Goal: Task Accomplishment & Management: Use online tool/utility

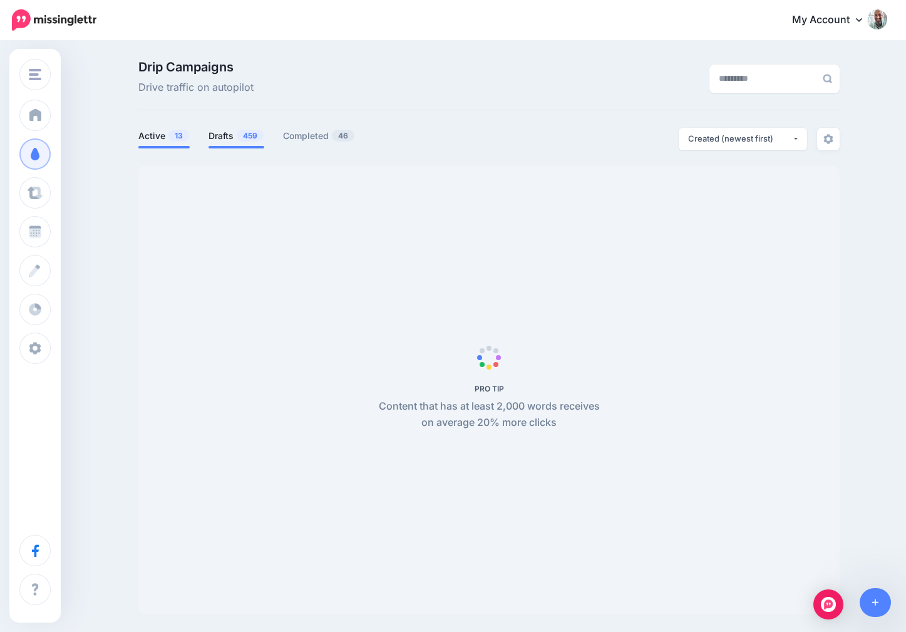
click at [224, 141] on link "Drafts 459" at bounding box center [236, 135] width 56 height 15
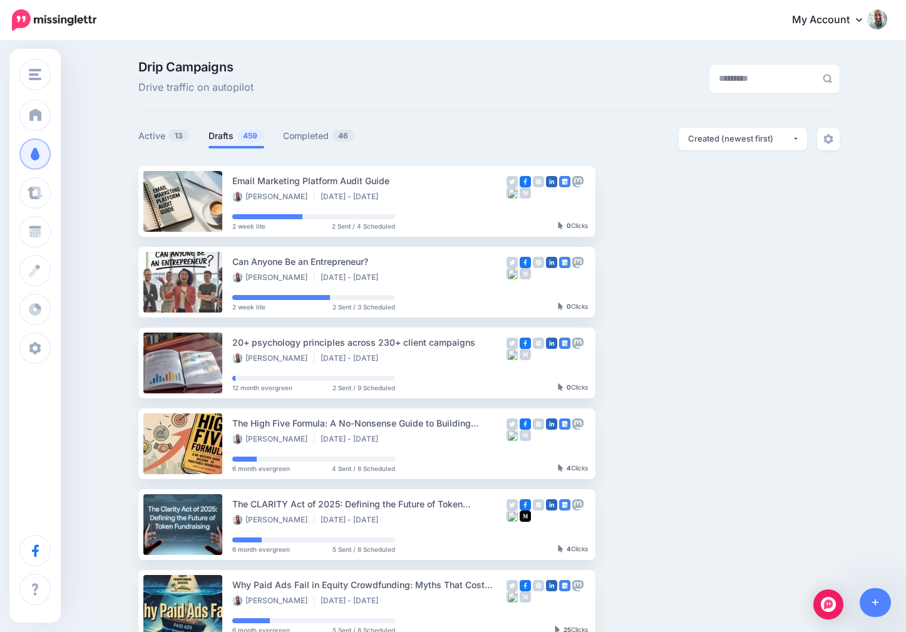
click at [245, 136] on span "459" at bounding box center [250, 136] width 27 height 12
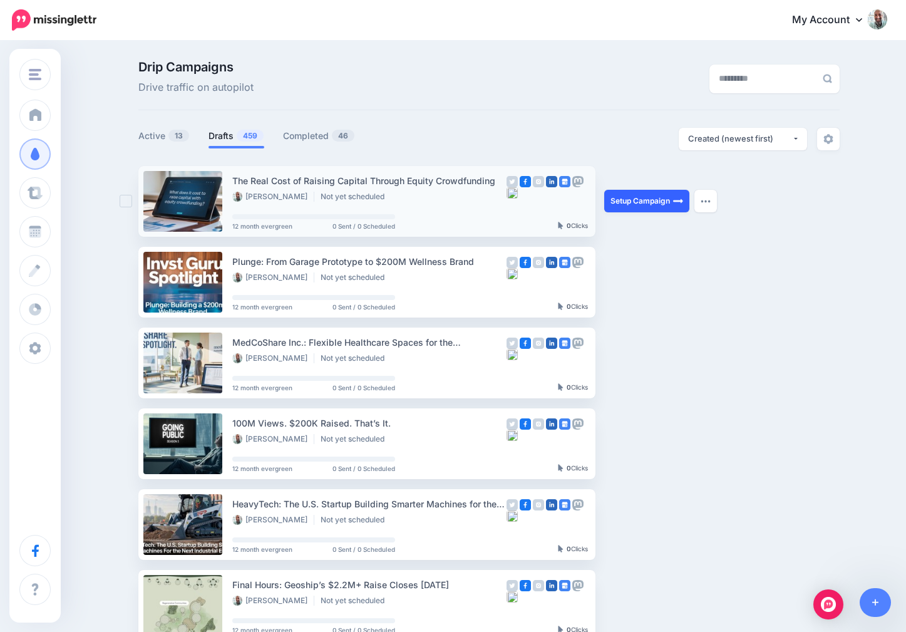
click at [619, 195] on link "Setup Campaign" at bounding box center [646, 201] width 85 height 23
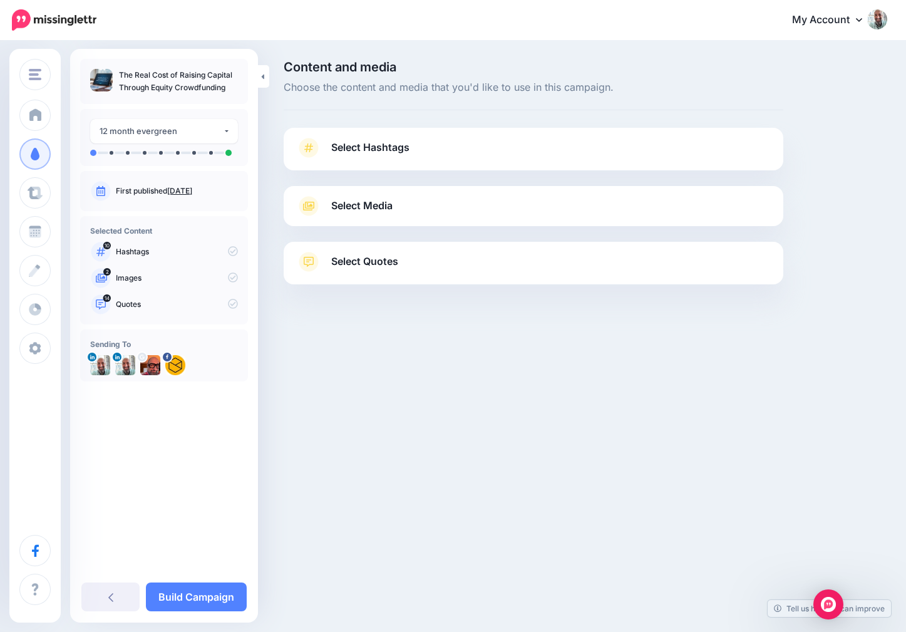
click at [424, 155] on link "Select Hashtags" at bounding box center [533, 154] width 474 height 33
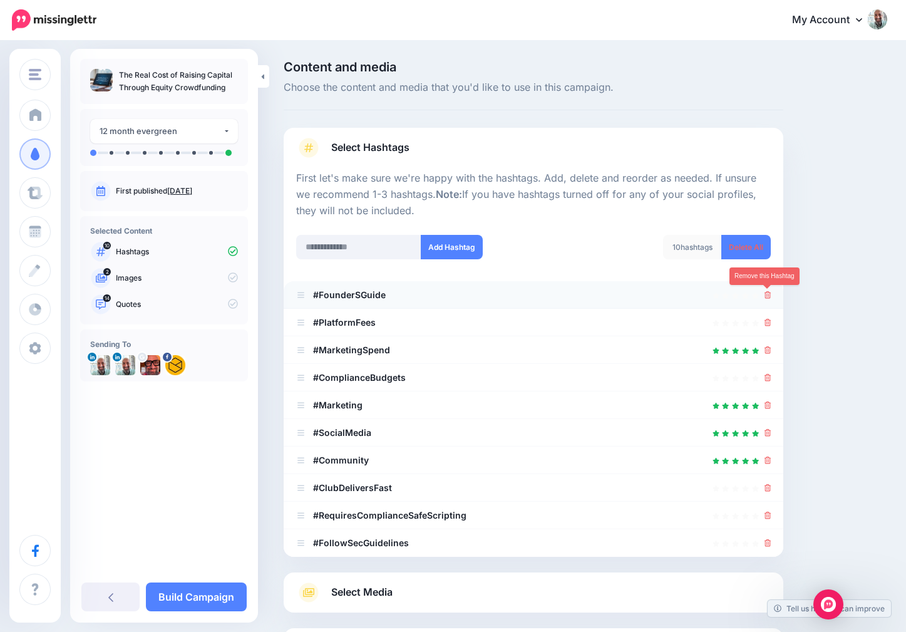
click at [765, 299] on link at bounding box center [767, 294] width 7 height 11
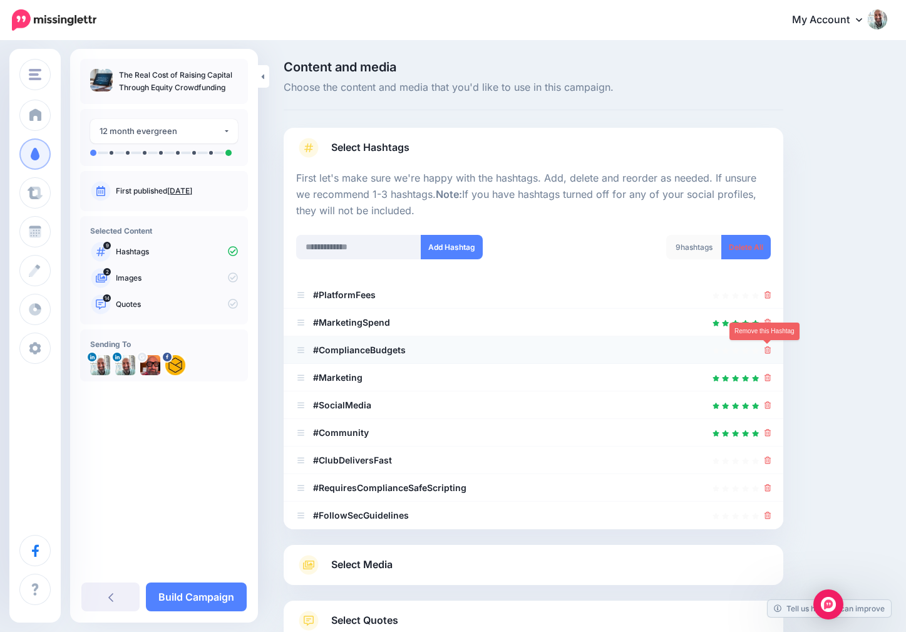
click at [766, 347] on icon at bounding box center [767, 350] width 7 height 8
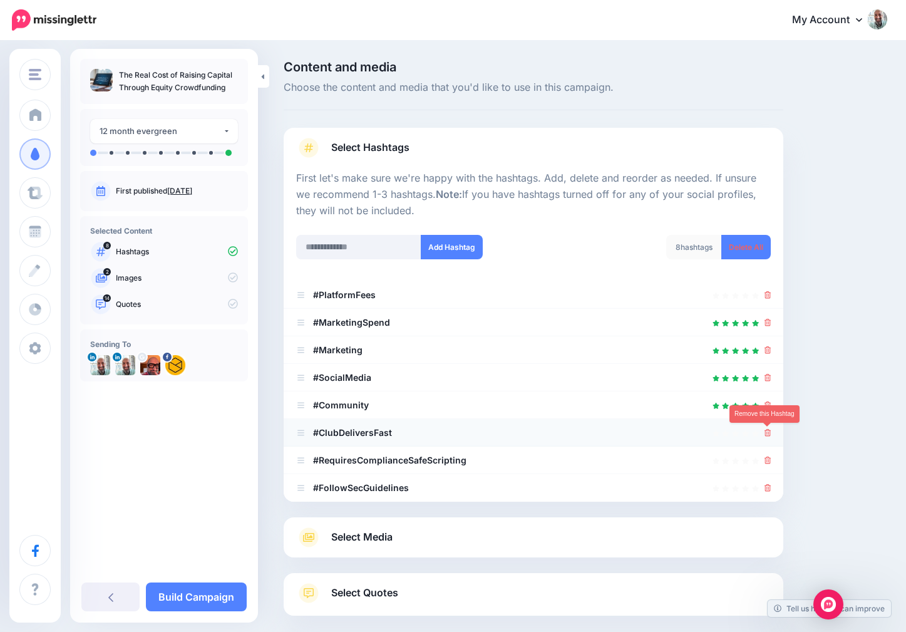
click at [766, 436] on icon at bounding box center [767, 433] width 7 height 8
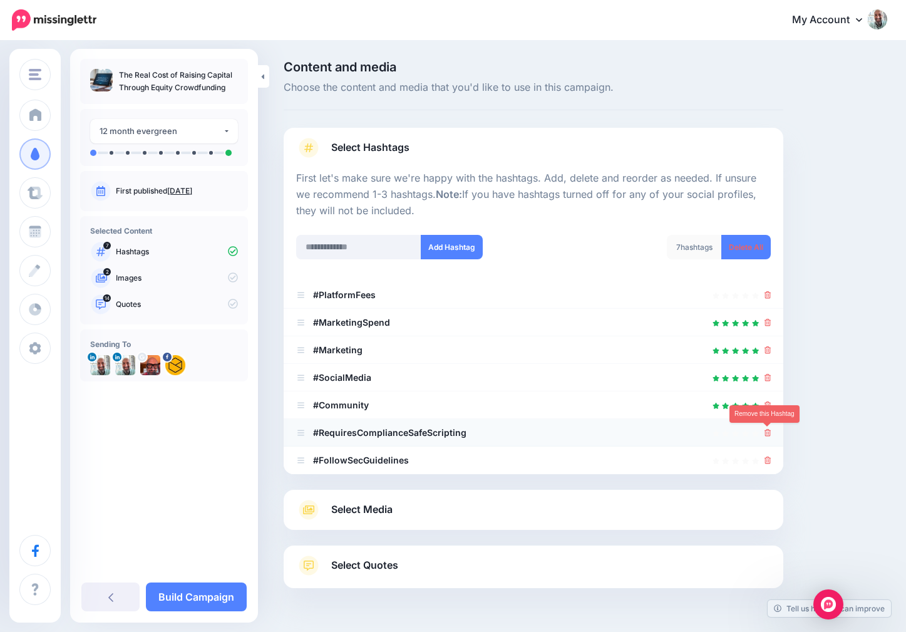
click at [766, 435] on icon at bounding box center [767, 433] width 7 height 8
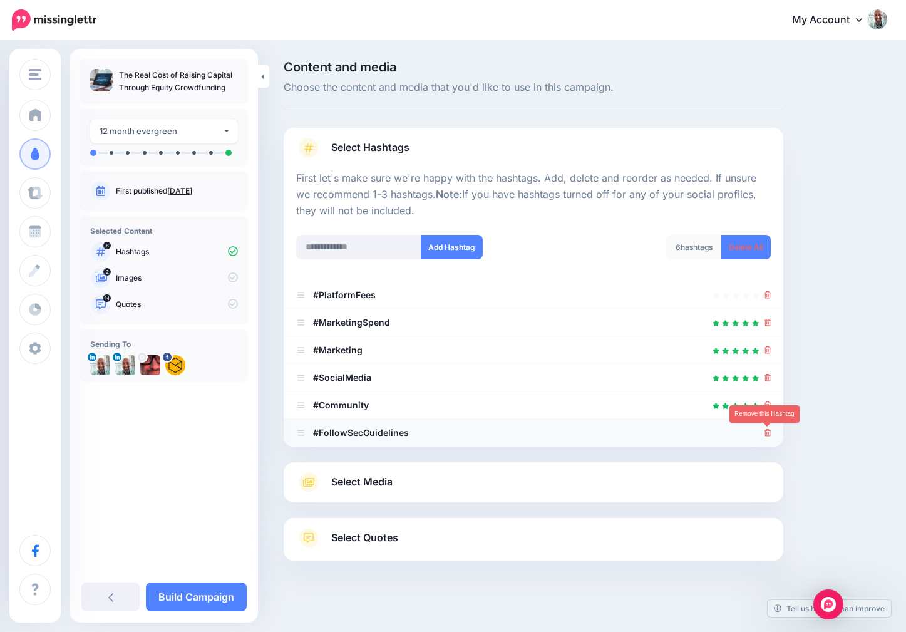
click at [766, 436] on icon at bounding box center [767, 433] width 7 height 8
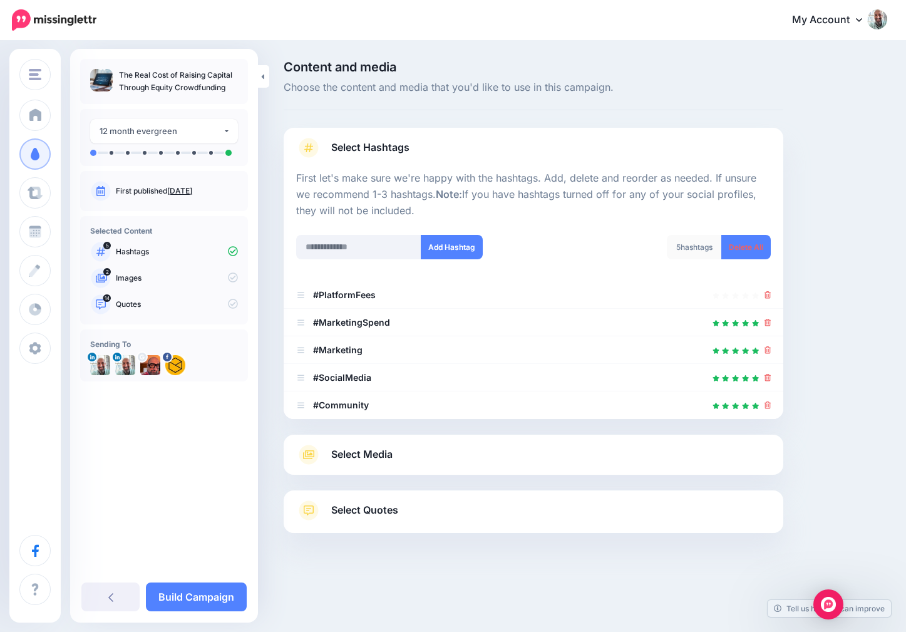
click at [409, 468] on div "Select Media Next, let's make sure we have the best media for this campaign. De…" at bounding box center [534, 454] width 500 height 40
click at [402, 454] on link "Select Media" at bounding box center [533, 454] width 474 height 20
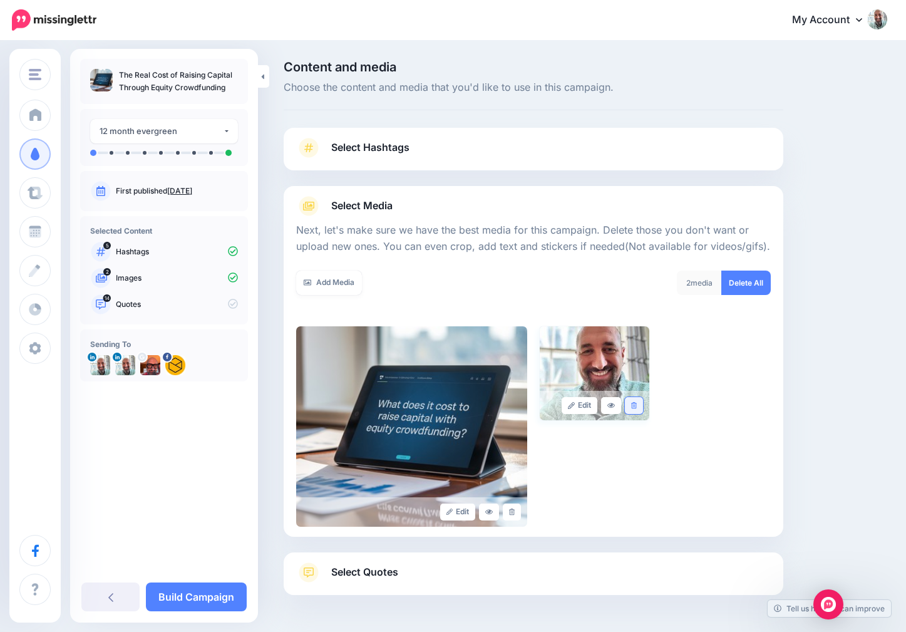
click at [635, 407] on icon at bounding box center [634, 405] width 6 height 7
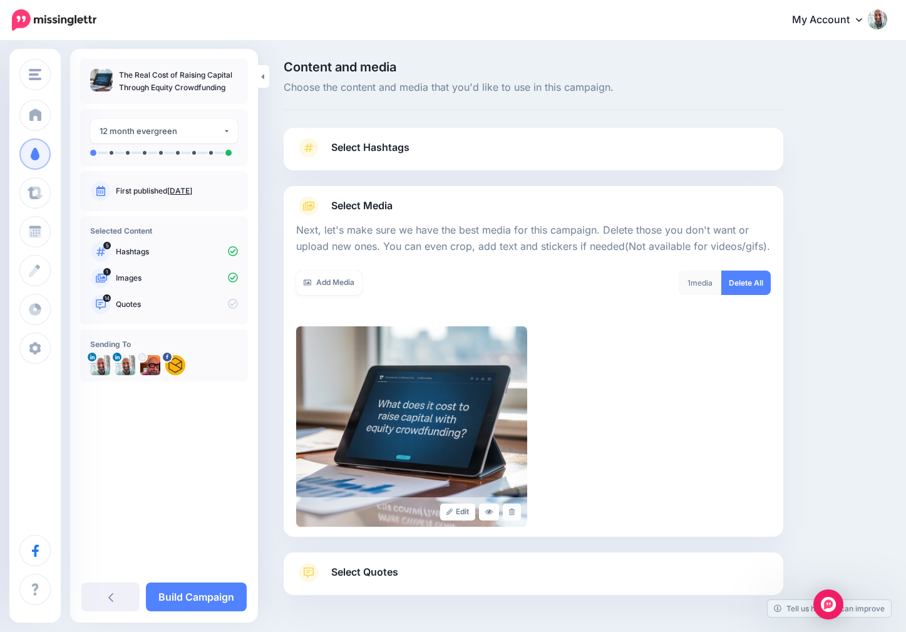
scroll to position [44, 0]
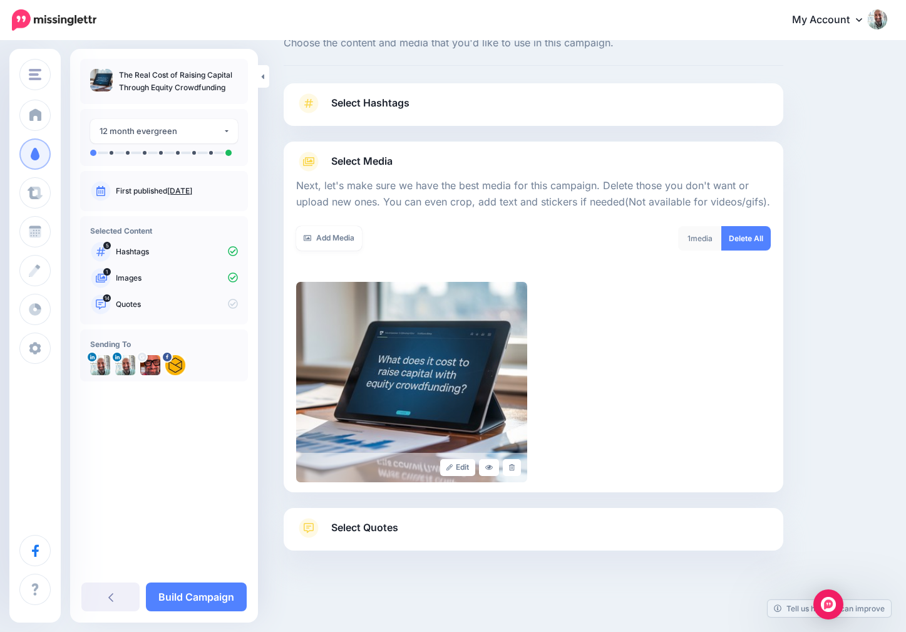
click at [338, 527] on span "Select Quotes" at bounding box center [364, 527] width 67 height 17
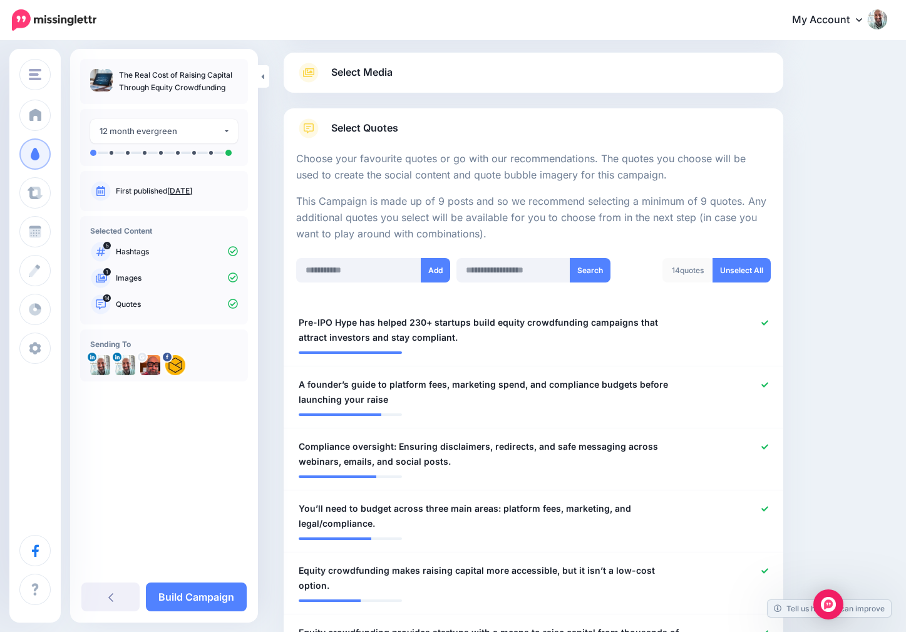
scroll to position [0, 0]
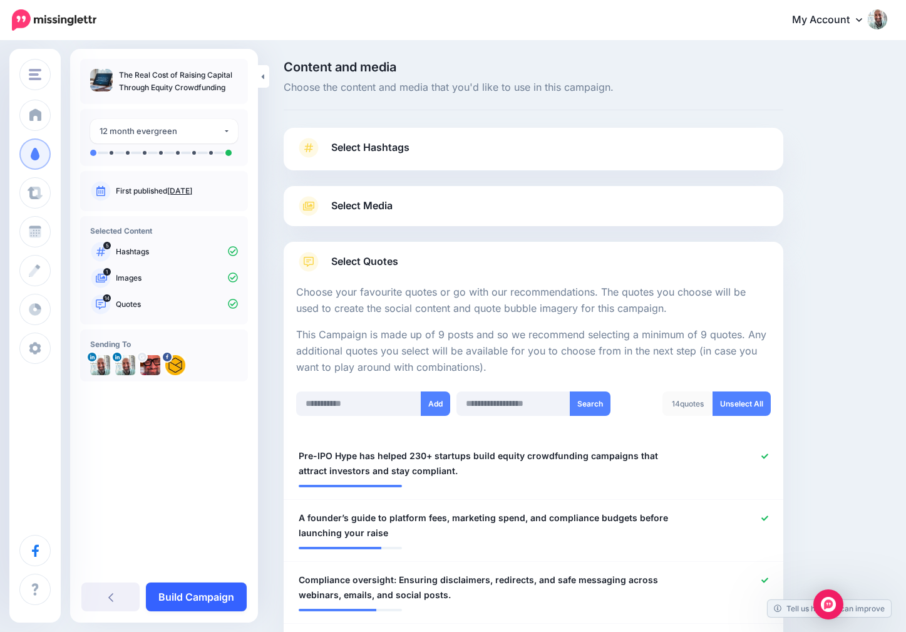
click at [195, 599] on link "Build Campaign" at bounding box center [196, 596] width 101 height 29
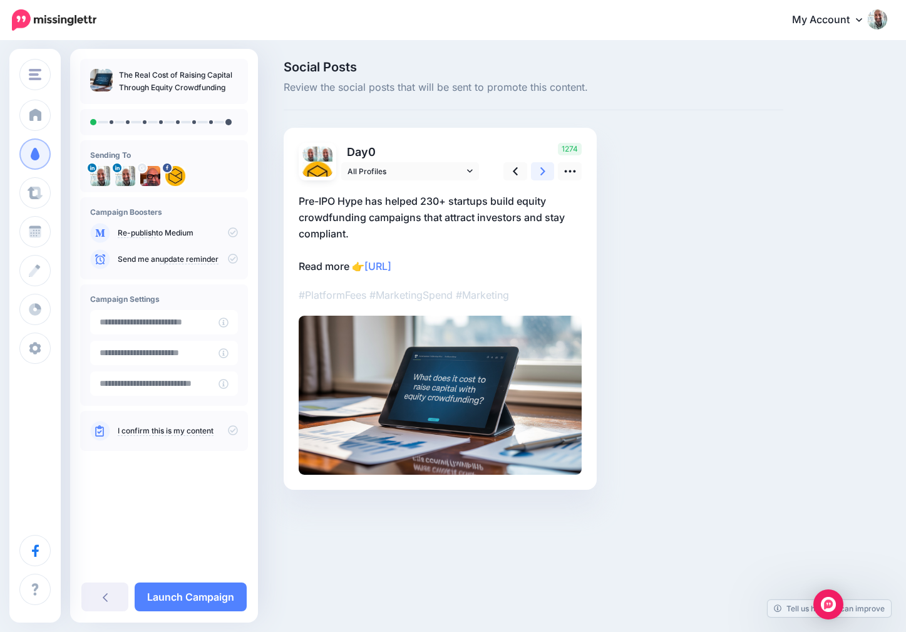
click at [531, 167] on link at bounding box center [543, 171] width 24 height 18
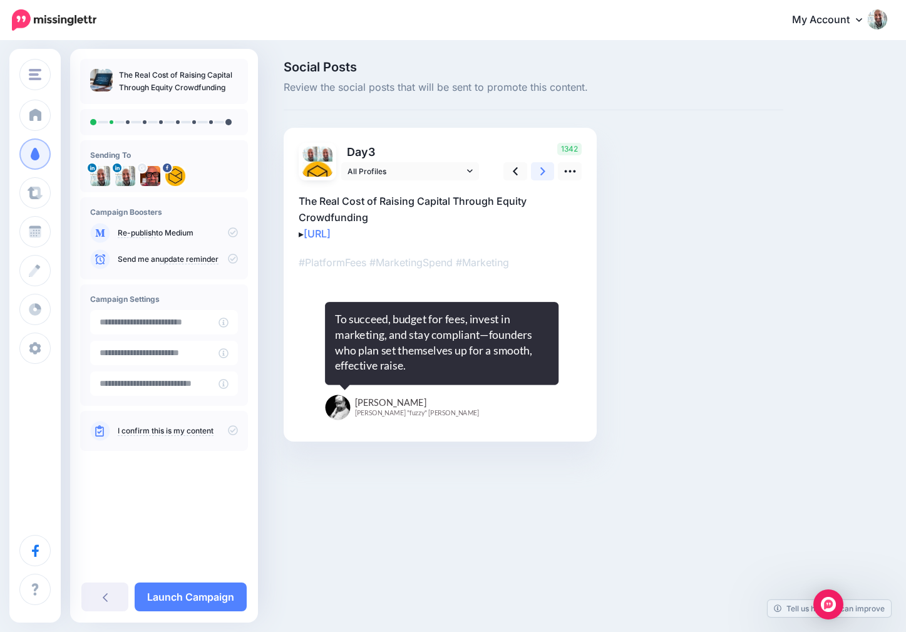
click at [531, 167] on link at bounding box center [543, 171] width 24 height 18
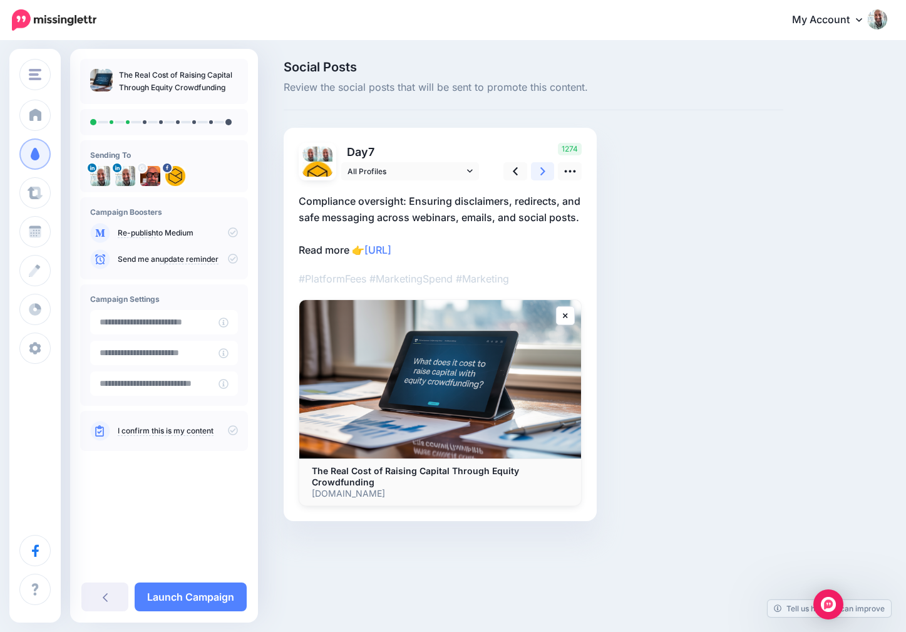
click at [531, 167] on link at bounding box center [543, 171] width 24 height 18
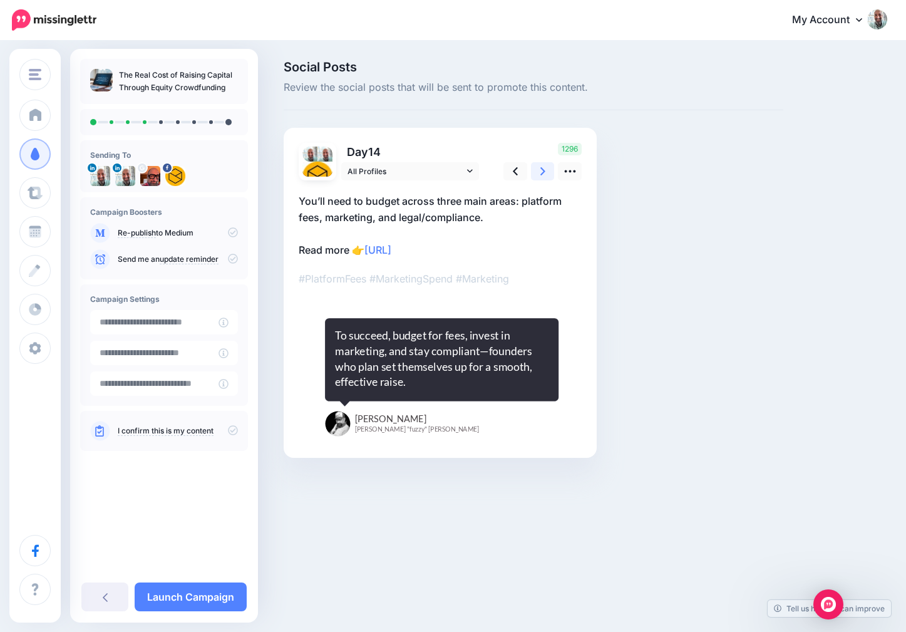
click at [531, 167] on link at bounding box center [543, 171] width 24 height 18
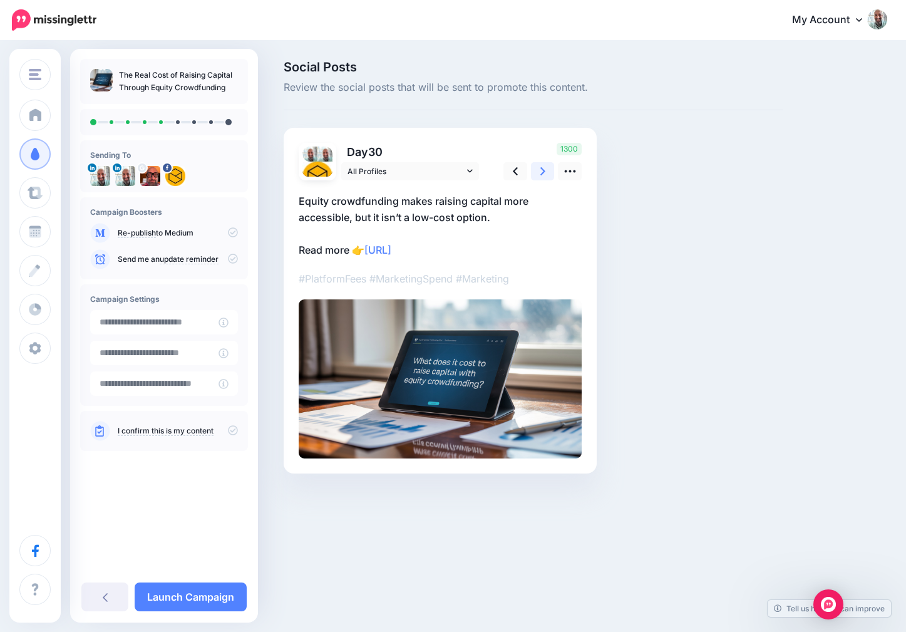
click at [535, 168] on link at bounding box center [543, 171] width 24 height 18
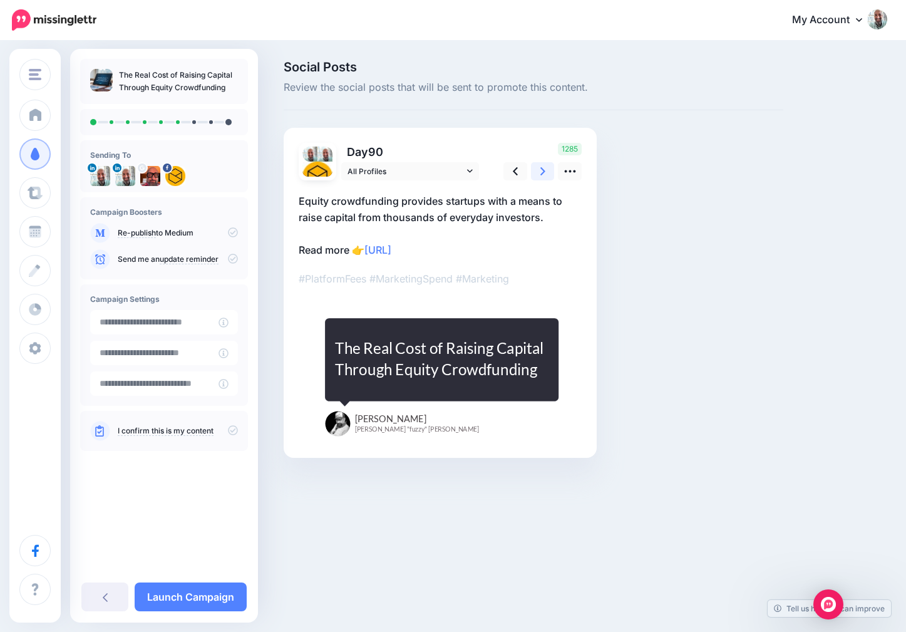
click at [535, 168] on link at bounding box center [543, 171] width 24 height 18
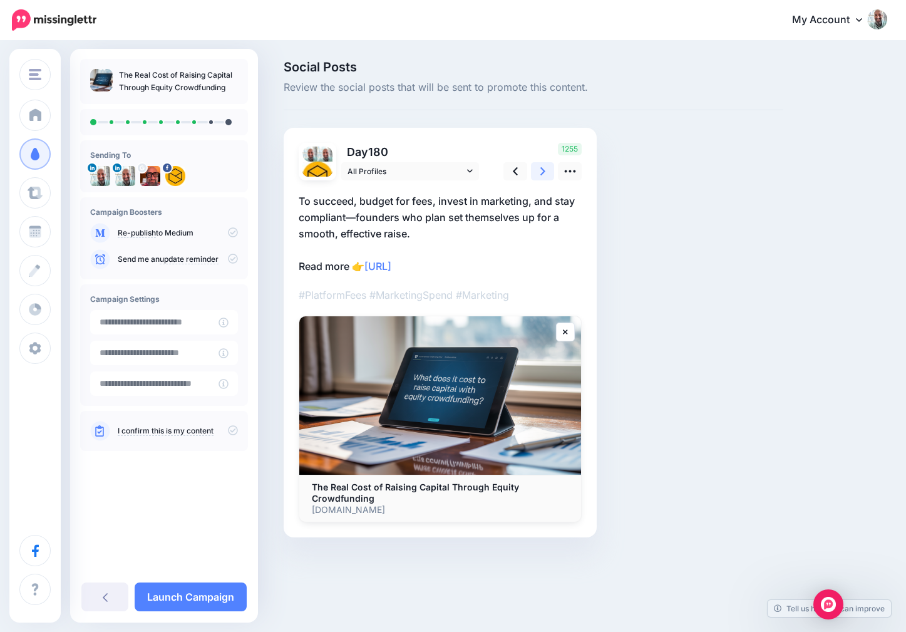
click at [535, 168] on link at bounding box center [543, 171] width 24 height 18
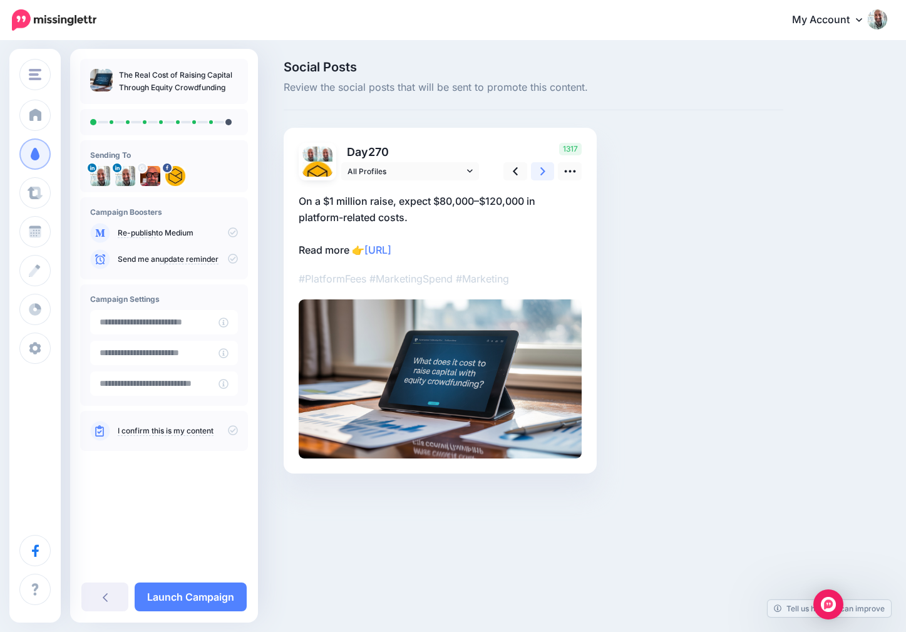
click at [535, 168] on link at bounding box center [543, 171] width 24 height 18
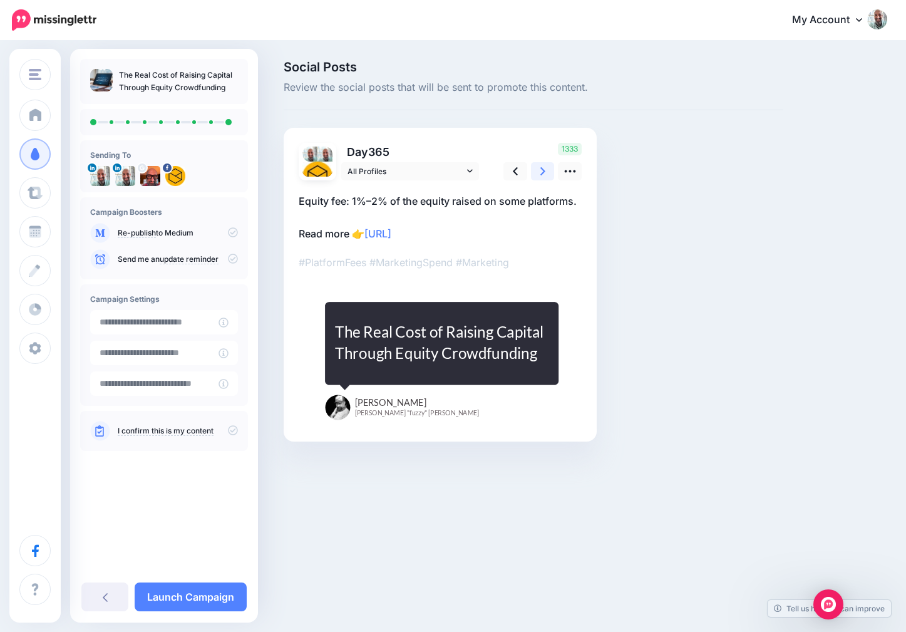
click at [535, 168] on link at bounding box center [543, 171] width 24 height 18
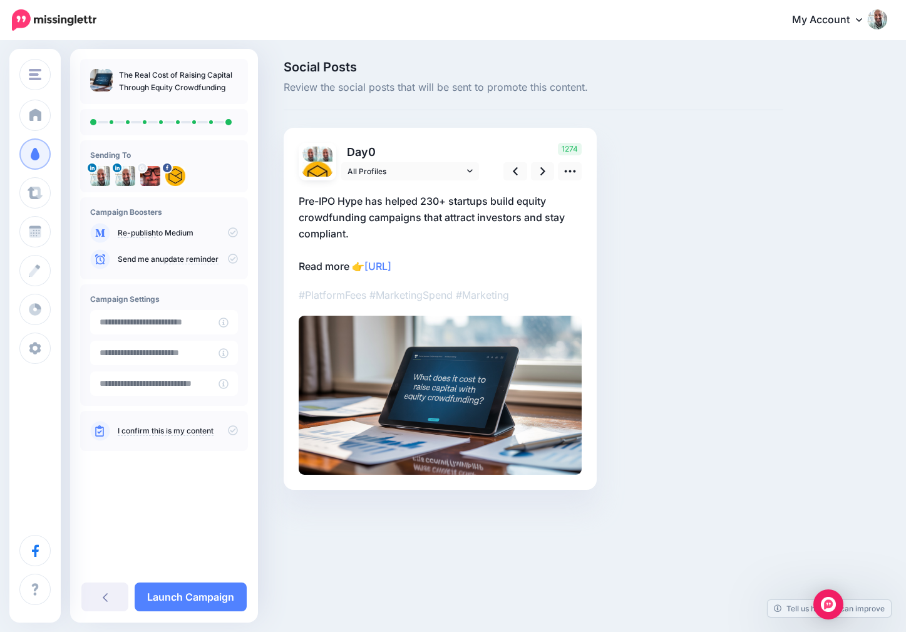
click at [235, 229] on icon at bounding box center [233, 232] width 10 height 10
click at [238, 230] on div "Campaign Boosters Re-publish to Medium" at bounding box center [164, 238] width 168 height 82
click at [235, 230] on icon at bounding box center [233, 232] width 10 height 10
click at [200, 600] on link "Launch Campaign" at bounding box center [191, 596] width 112 height 29
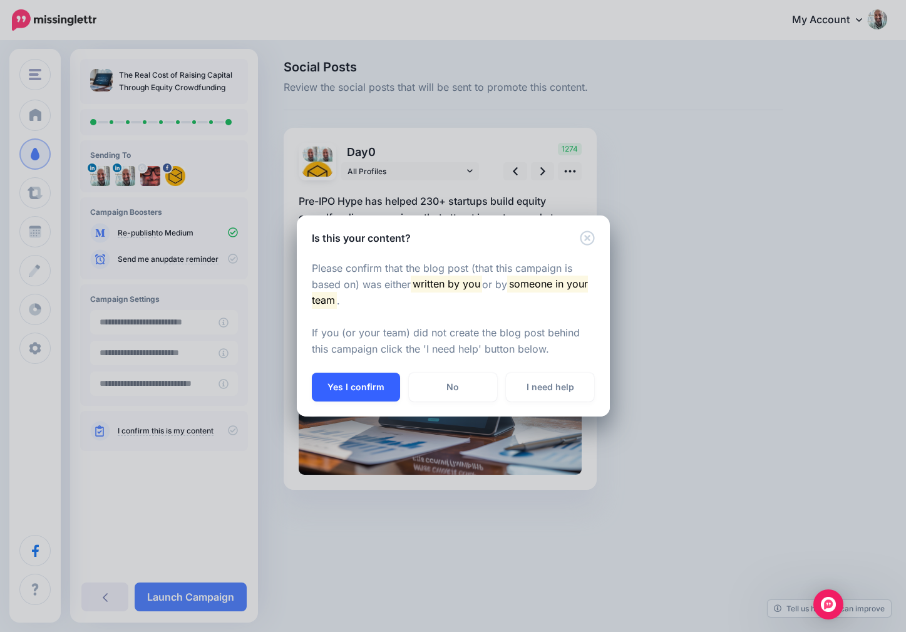
click at [367, 391] on button "Yes I confirm" at bounding box center [356, 386] width 88 height 29
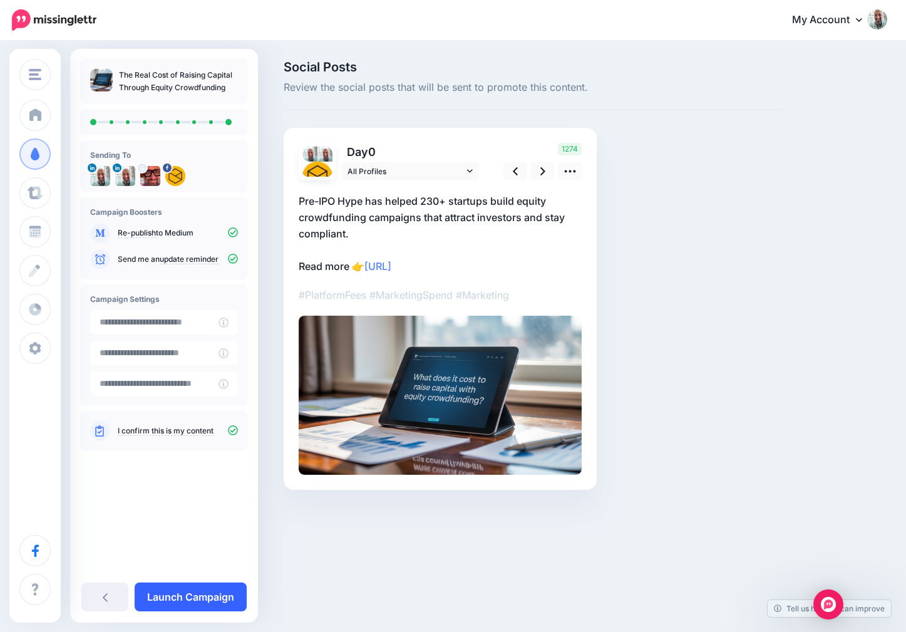
click at [187, 607] on link "Launch Campaign" at bounding box center [191, 596] width 112 height 29
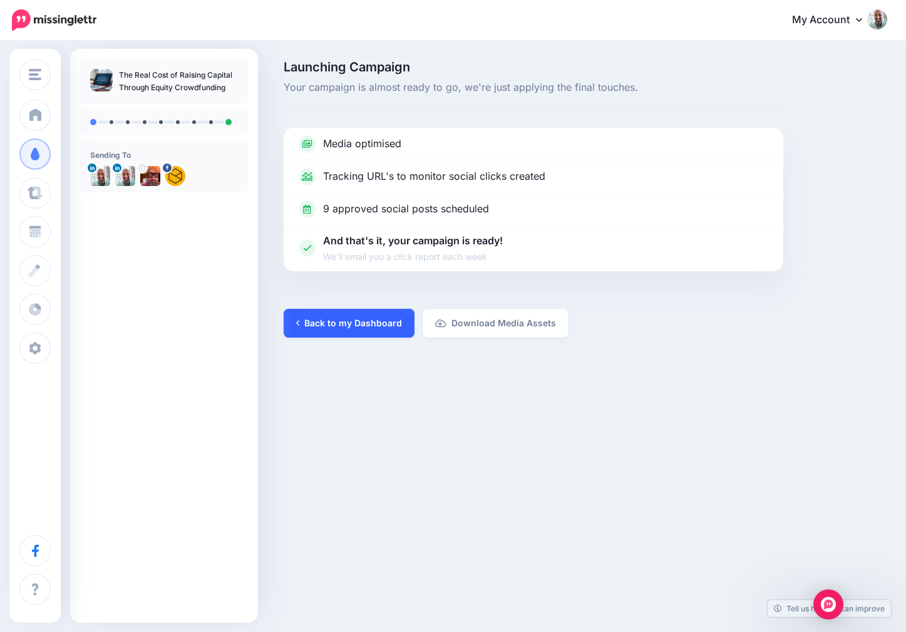
click at [343, 318] on link "Back to my Dashboard" at bounding box center [349, 323] width 131 height 29
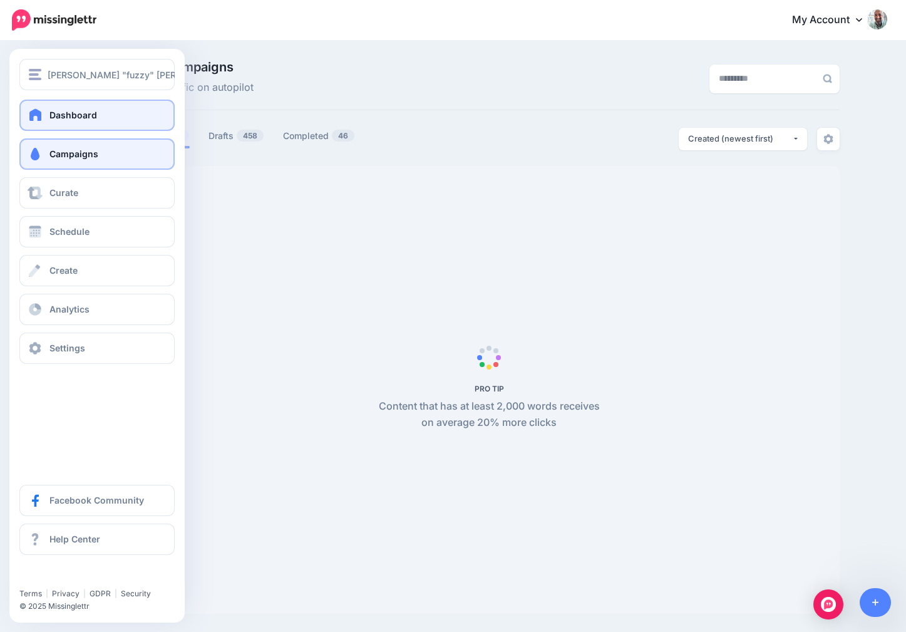
click at [81, 107] on link "Dashboard" at bounding box center [96, 115] width 155 height 31
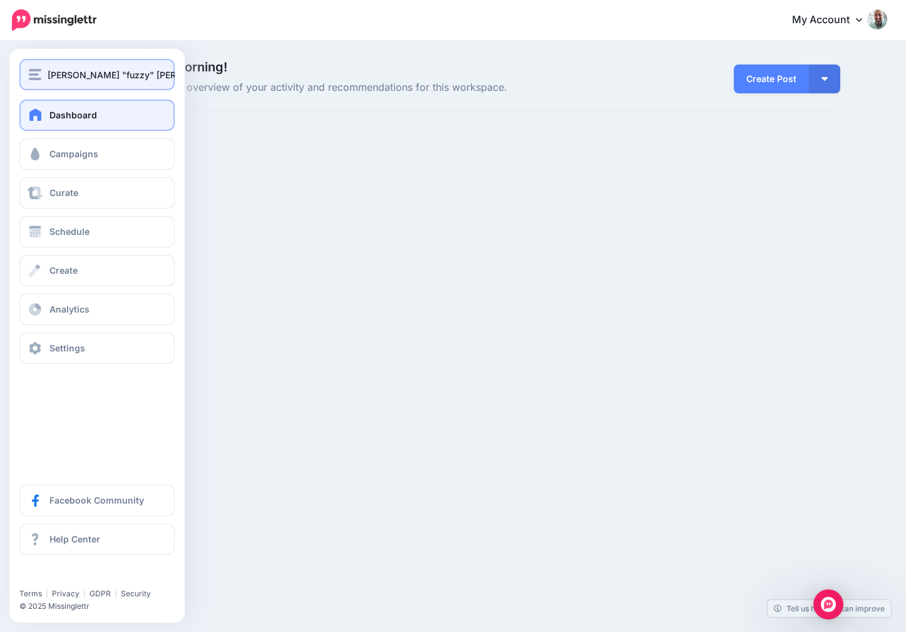
click at [33, 78] on img "button" at bounding box center [35, 74] width 13 height 11
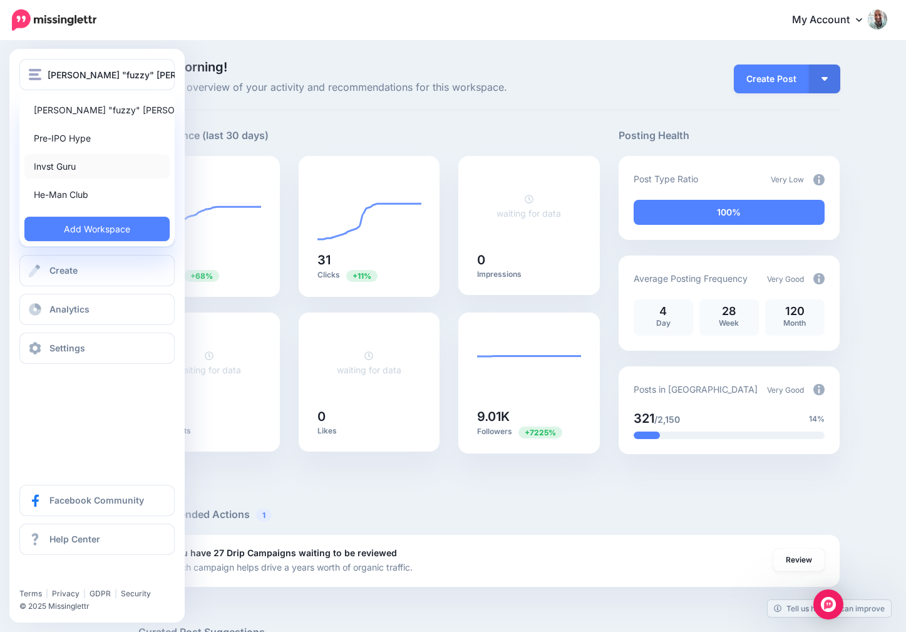
click at [60, 160] on link "Invst Guru" at bounding box center [96, 166] width 145 height 24
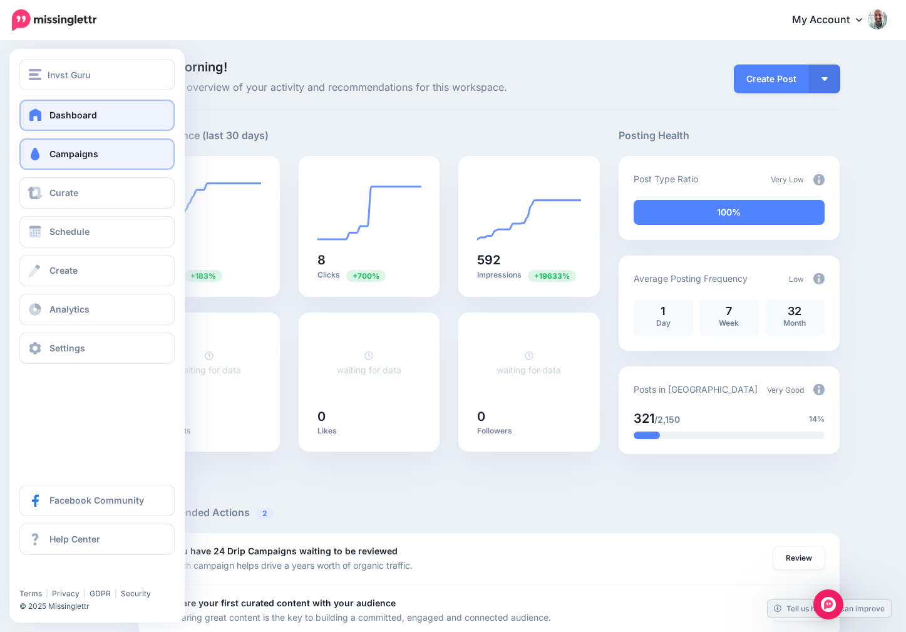
click at [68, 149] on span "Campaigns" at bounding box center [73, 153] width 49 height 11
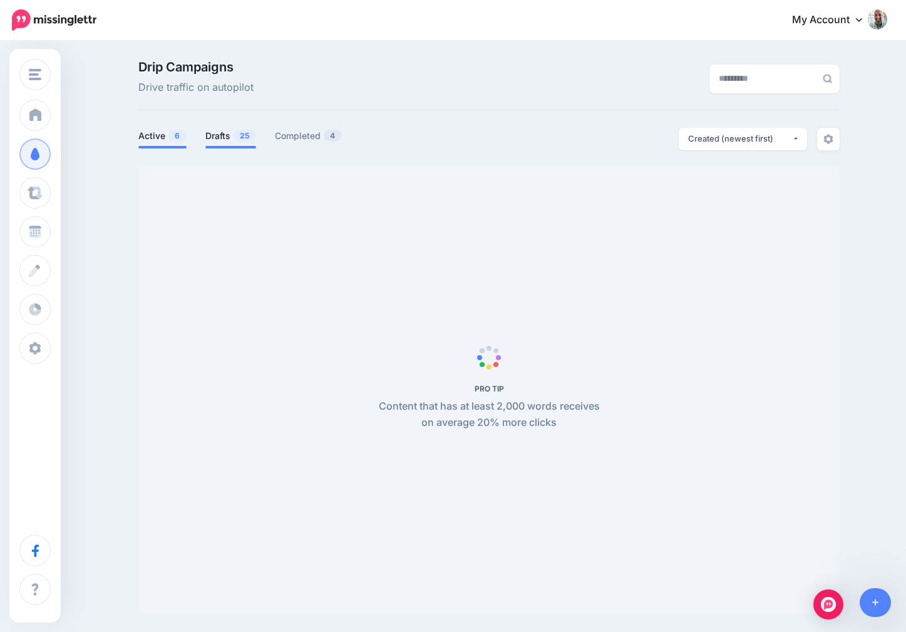
click at [223, 138] on link "Drafts 25" at bounding box center [230, 135] width 51 height 15
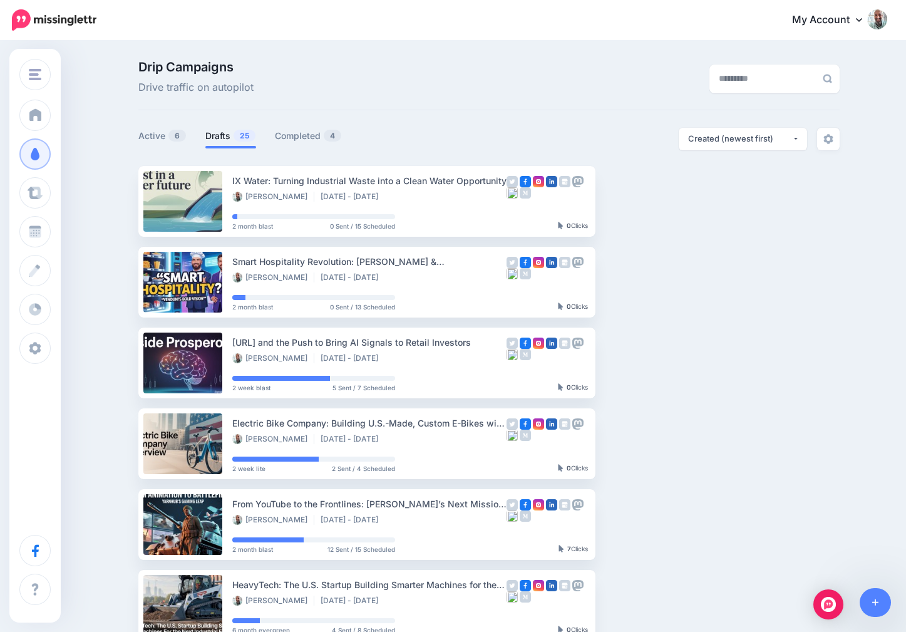
click at [223, 138] on link "Drafts 25" at bounding box center [230, 135] width 51 height 15
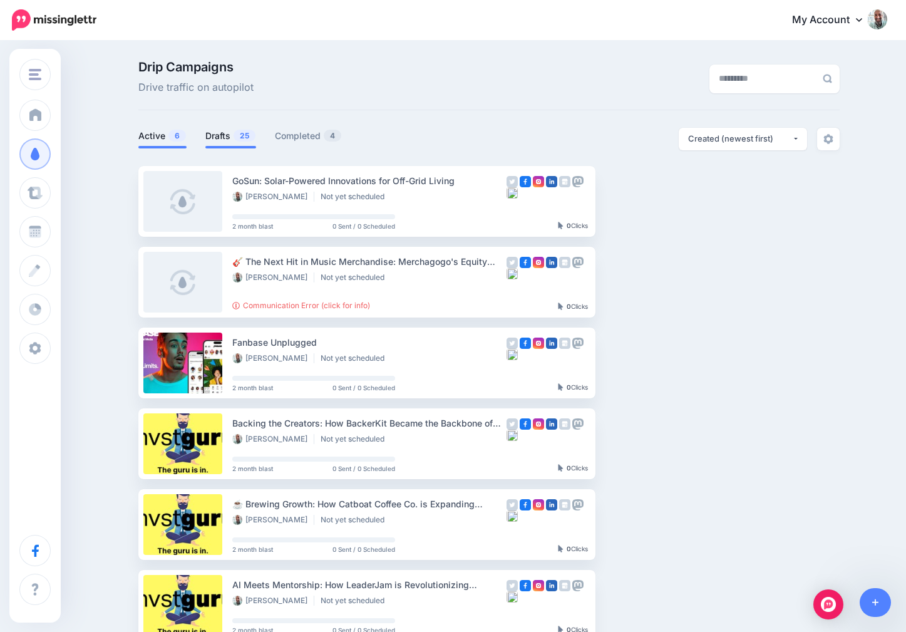
click at [148, 135] on link "Active 6" at bounding box center [162, 135] width 48 height 15
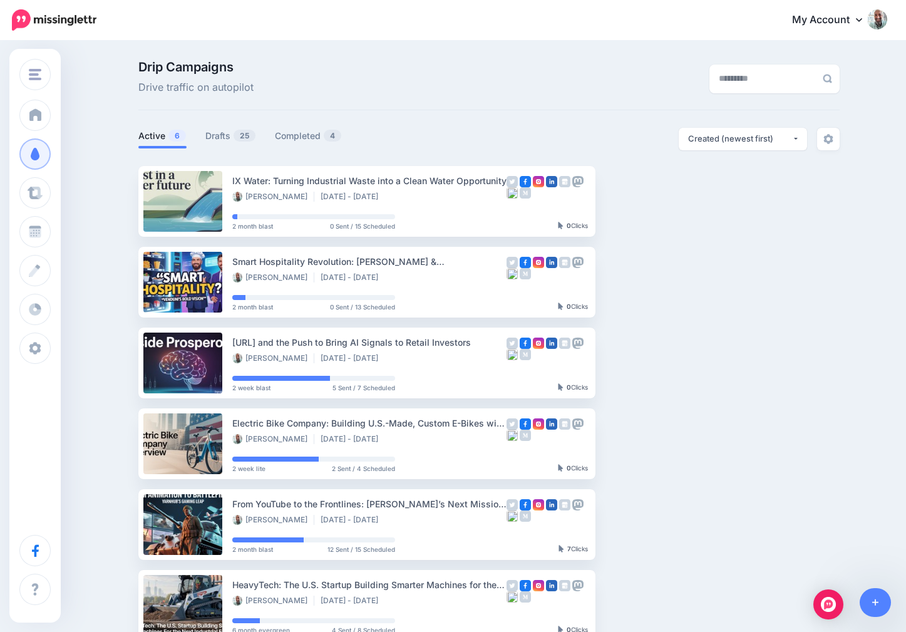
click at [148, 135] on link "Active 6" at bounding box center [162, 135] width 48 height 15
click at [232, 141] on link "Drafts 25" at bounding box center [230, 135] width 51 height 15
